Goal: Information Seeking & Learning: Learn about a topic

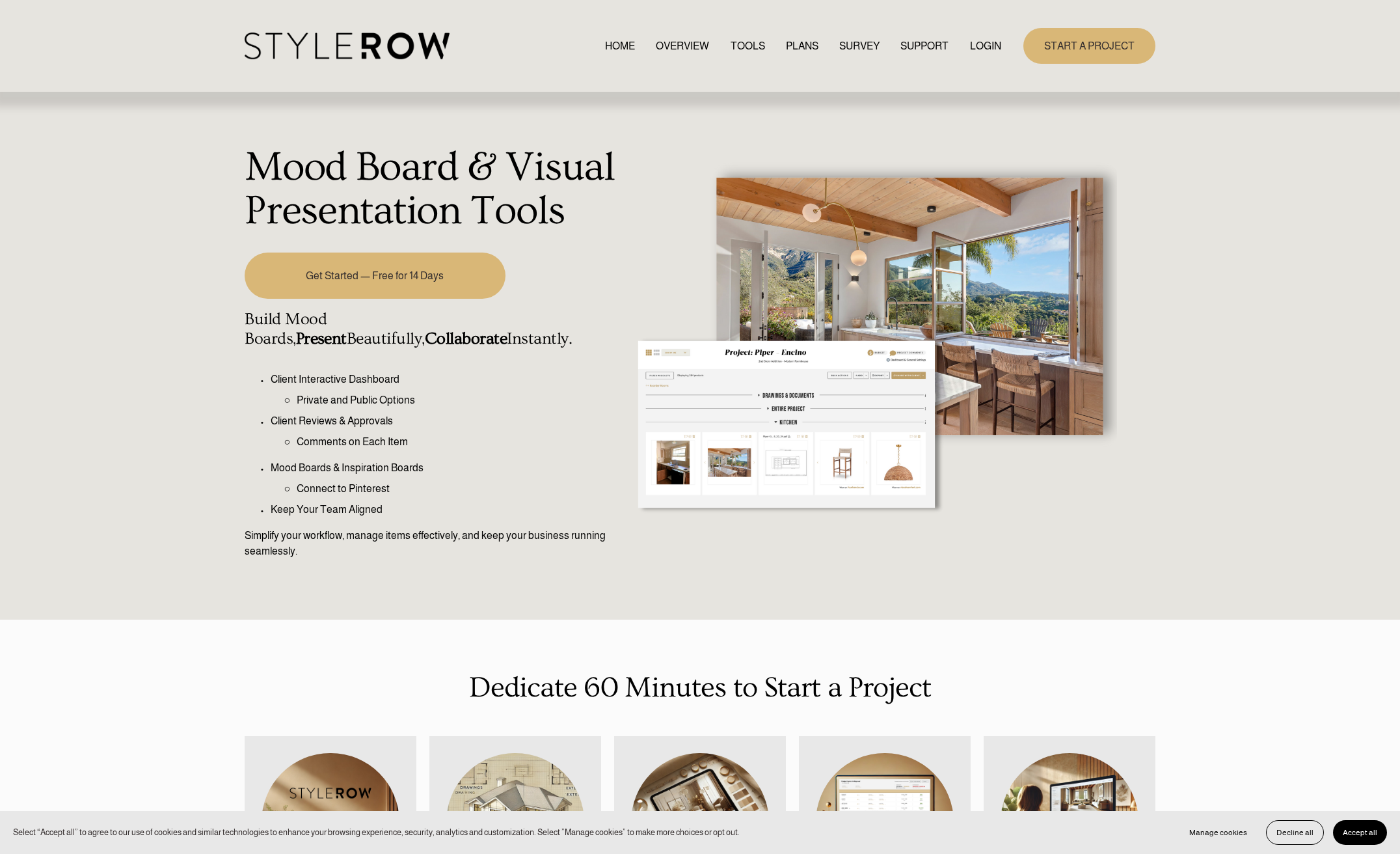
click at [746, 43] on link "TOOLS" at bounding box center [748, 46] width 35 height 18
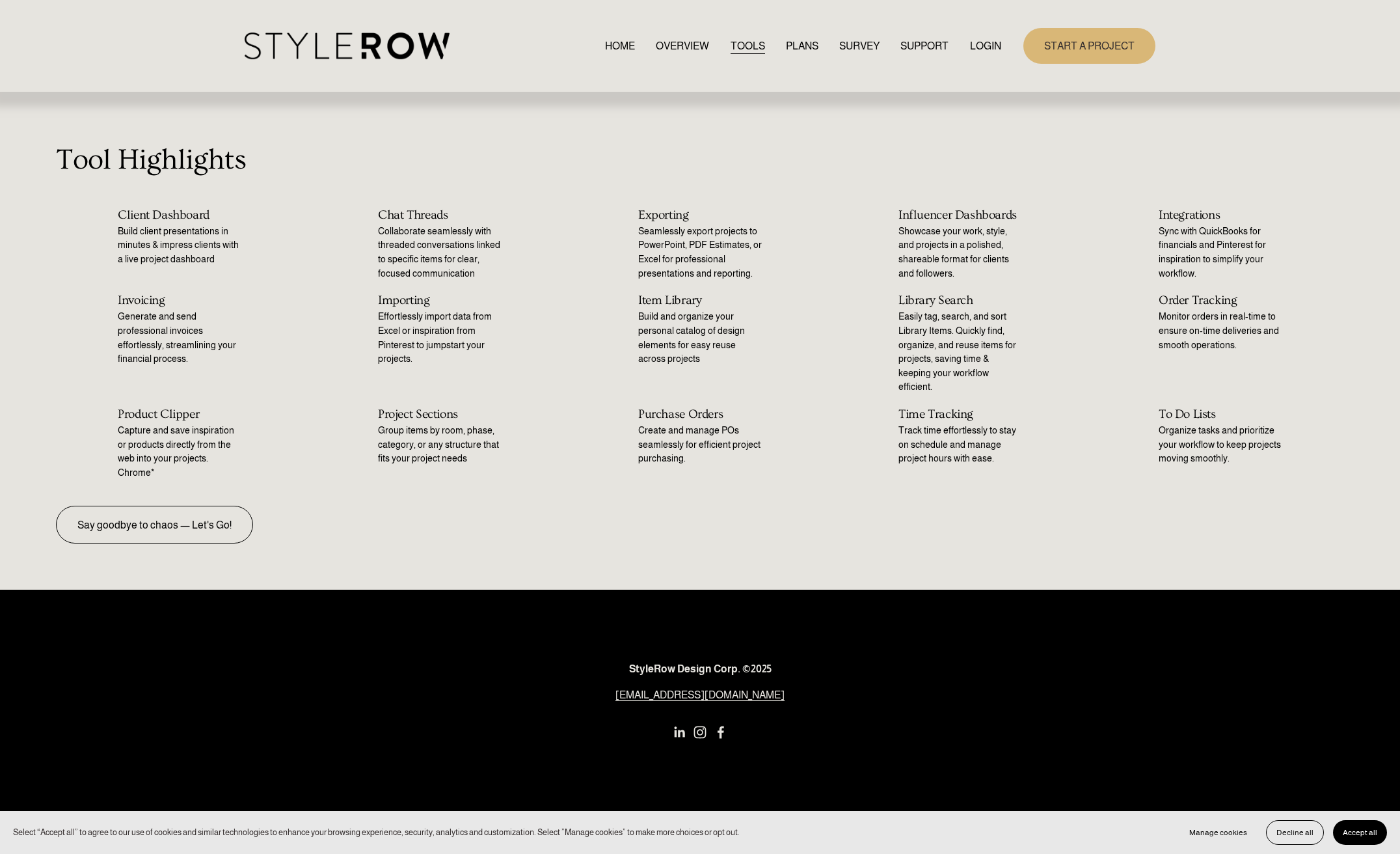
click at [156, 408] on h2 "Product Clipper" at bounding box center [179, 414] width 124 height 14
click at [790, 42] on link "PLANS" at bounding box center [802, 46] width 33 height 18
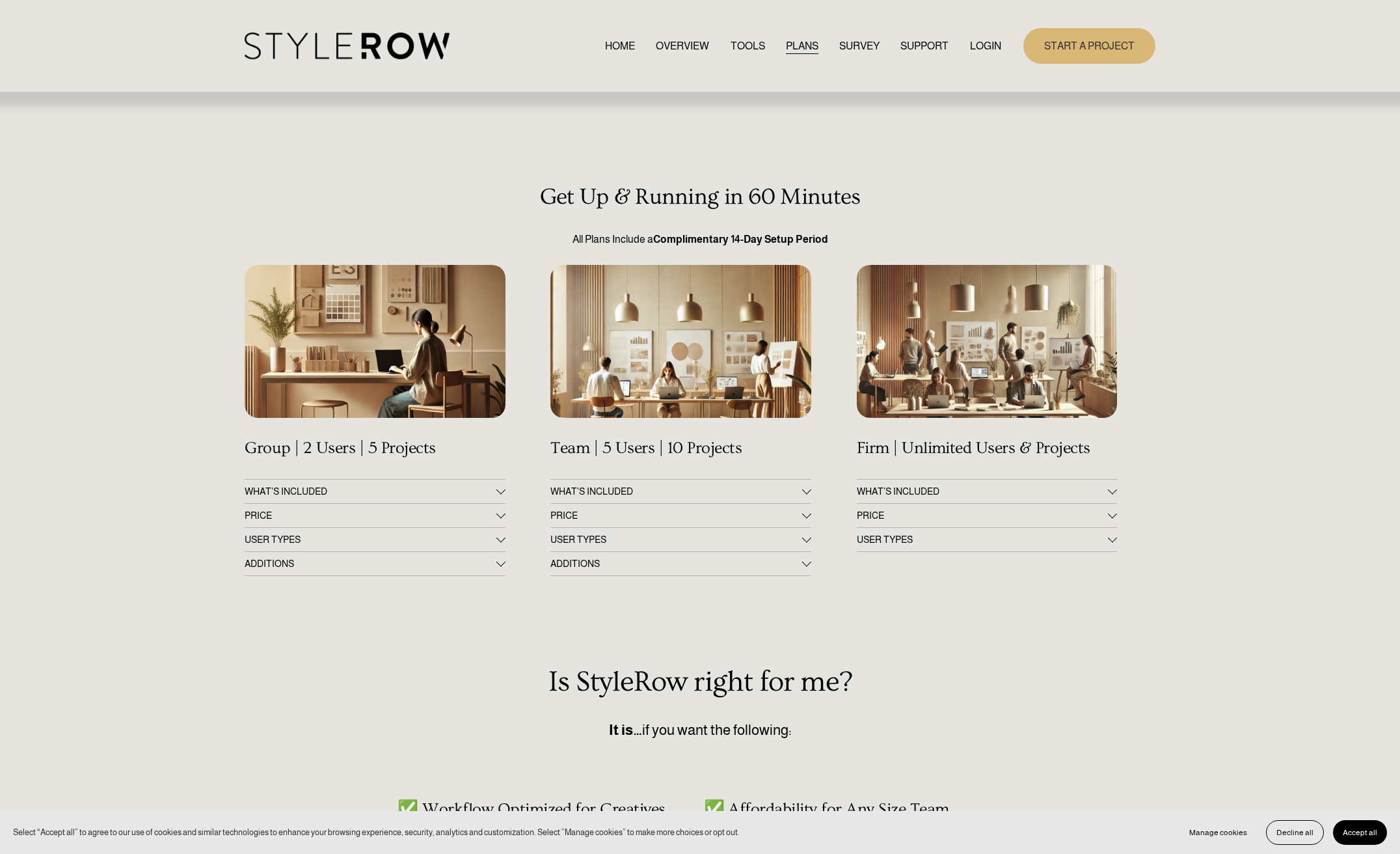
click at [399, 558] on span "ADDITIONS" at bounding box center [370, 564] width 251 height 10
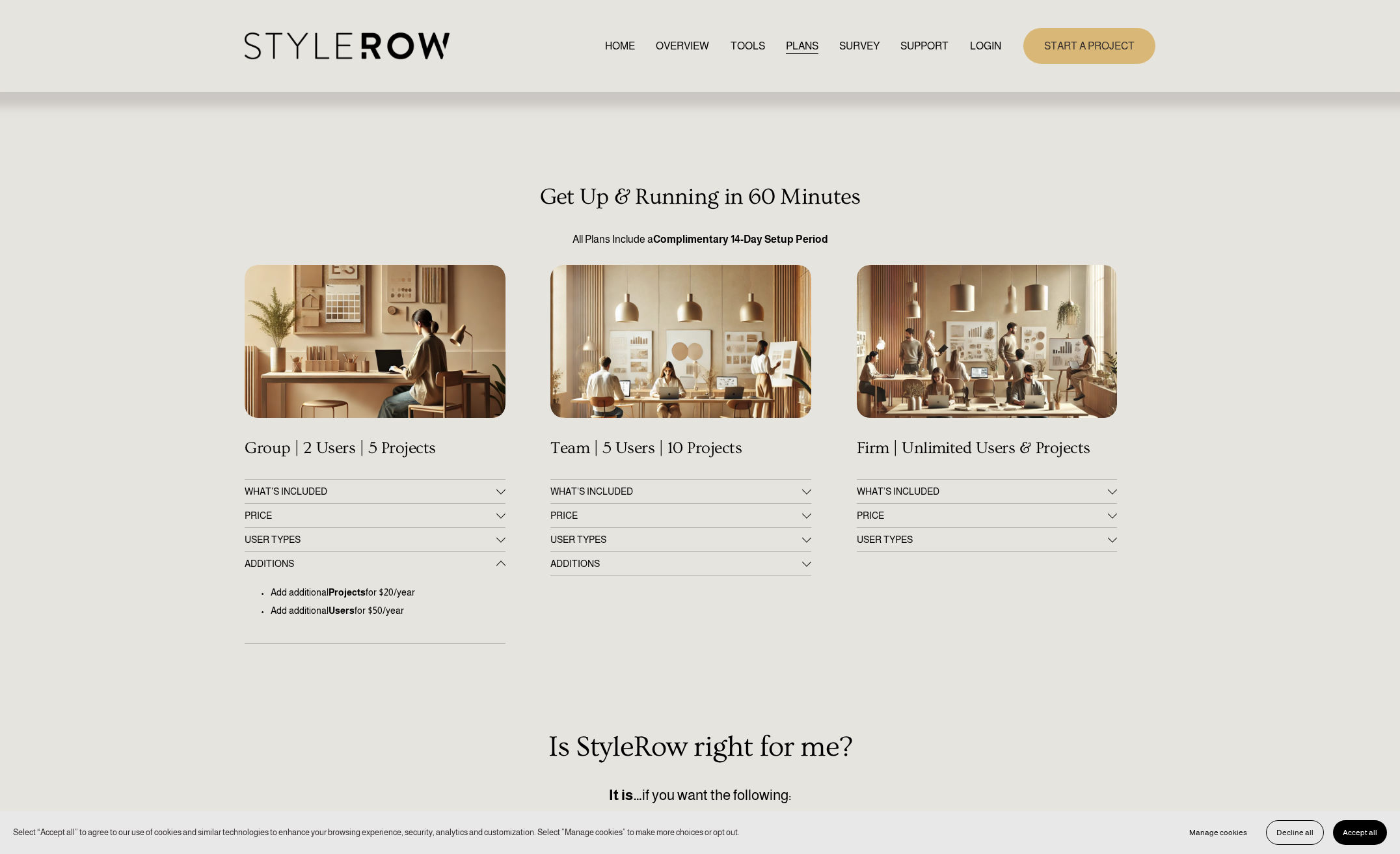
click at [667, 562] on span "ADDITIONS" at bounding box center [676, 564] width 251 height 10
click at [746, 50] on link "TOOLS" at bounding box center [748, 46] width 35 height 18
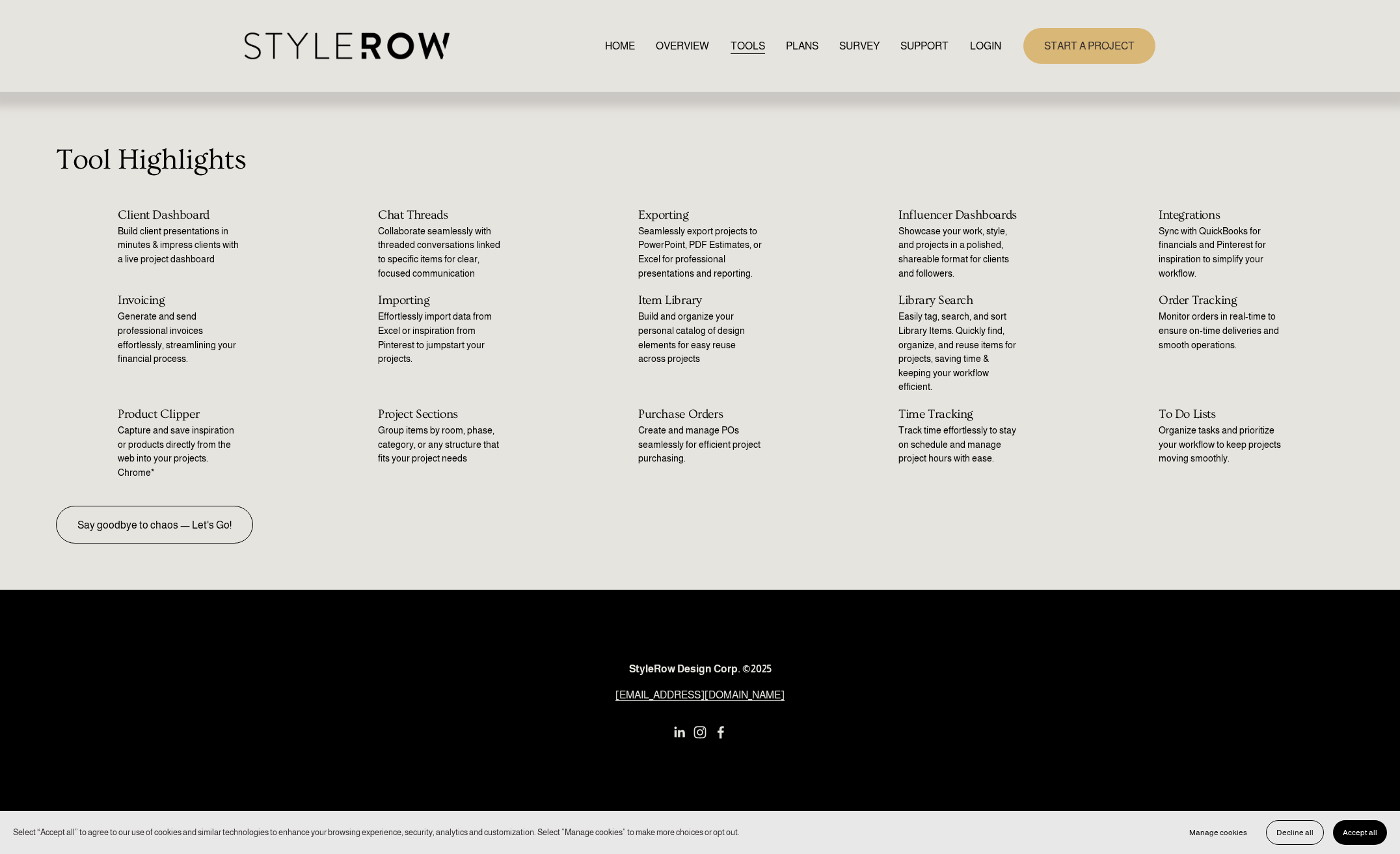
click at [159, 414] on h2 "Product Clipper" at bounding box center [179, 414] width 124 height 14
click at [519, 629] on div "StyleRow Design Corp. ©2025 support@stylerow.com" at bounding box center [700, 727] width 1400 height 275
